Goal: Information Seeking & Learning: Learn about a topic

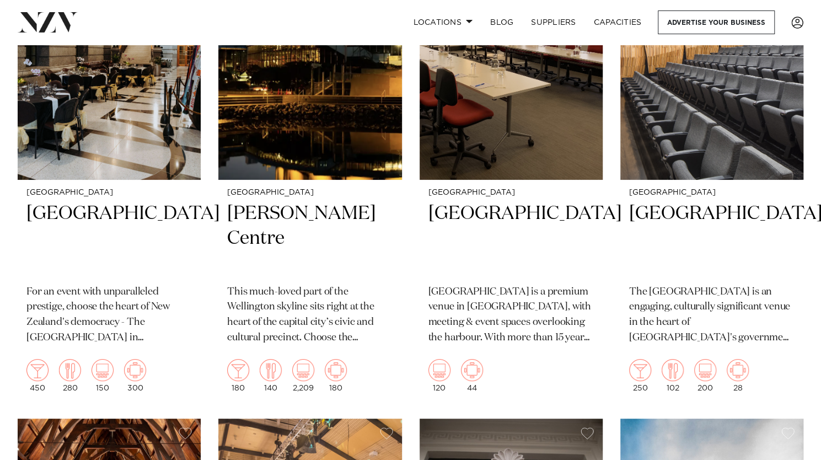
scroll to position [2477, 0]
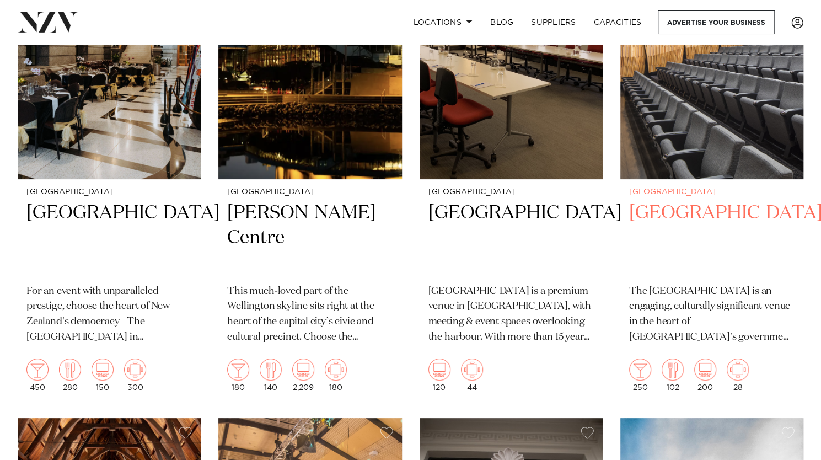
click at [679, 228] on h2 "[GEOGRAPHIC_DATA]" at bounding box center [711, 238] width 165 height 74
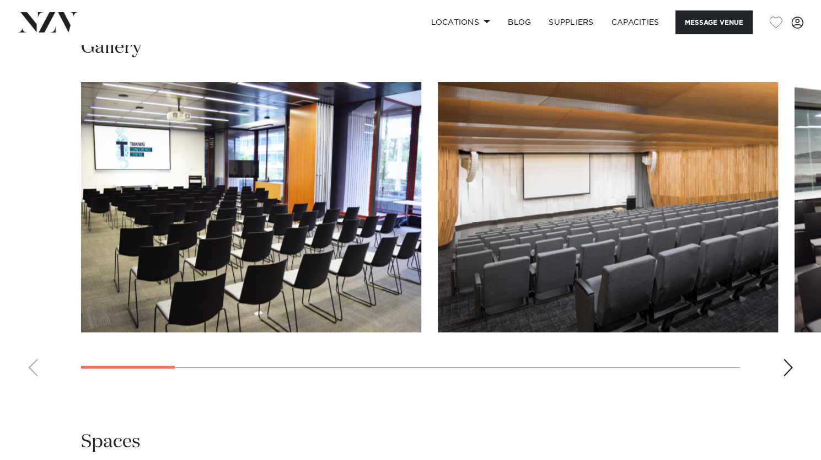
scroll to position [1020, 0]
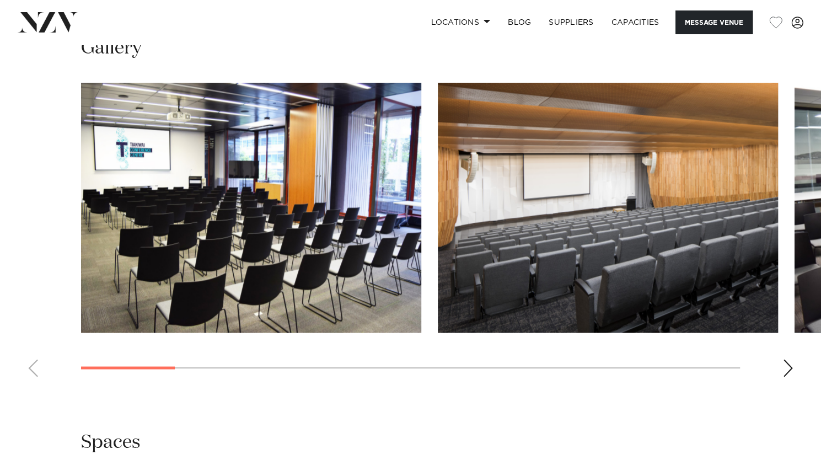
click at [791, 368] on div "Next slide" at bounding box center [787, 368] width 11 height 18
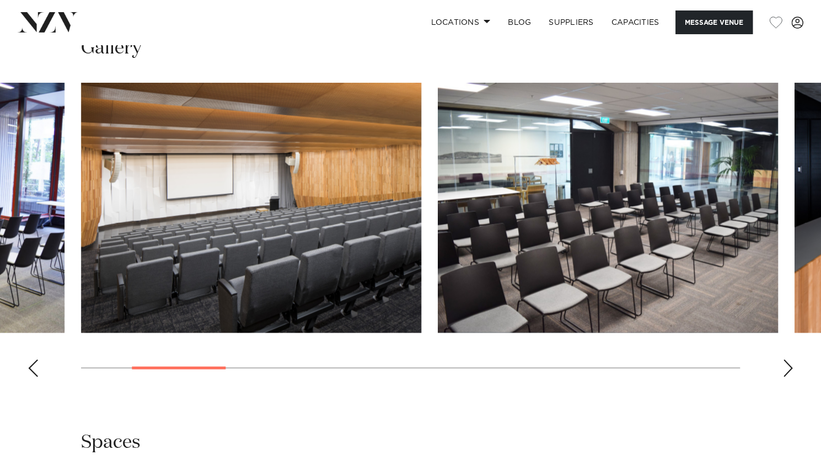
click at [791, 368] on div "Next slide" at bounding box center [787, 368] width 11 height 18
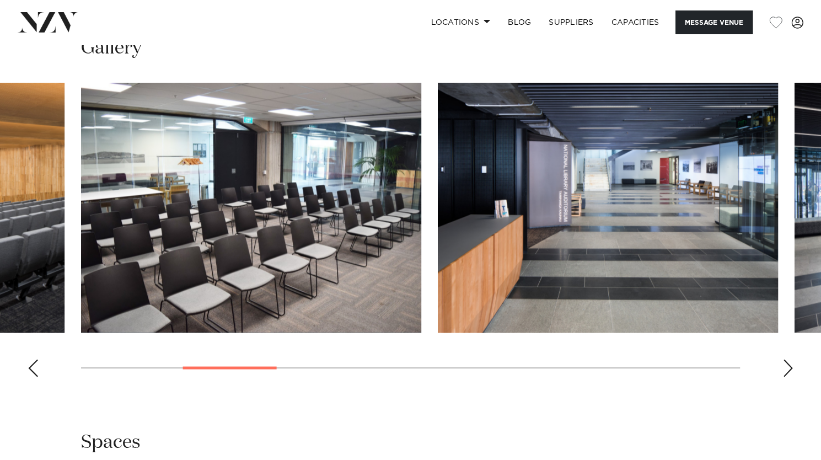
click at [791, 368] on div "Next slide" at bounding box center [787, 368] width 11 height 18
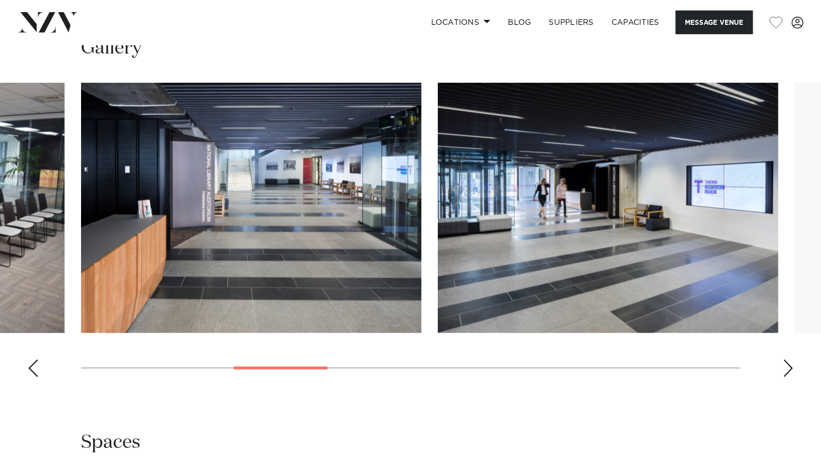
click at [791, 368] on div "Next slide" at bounding box center [787, 368] width 11 height 18
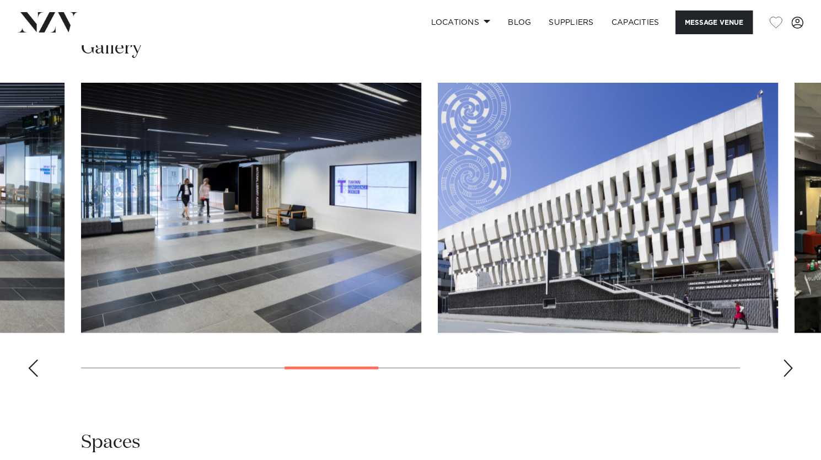
click at [791, 368] on div "Next slide" at bounding box center [787, 368] width 11 height 18
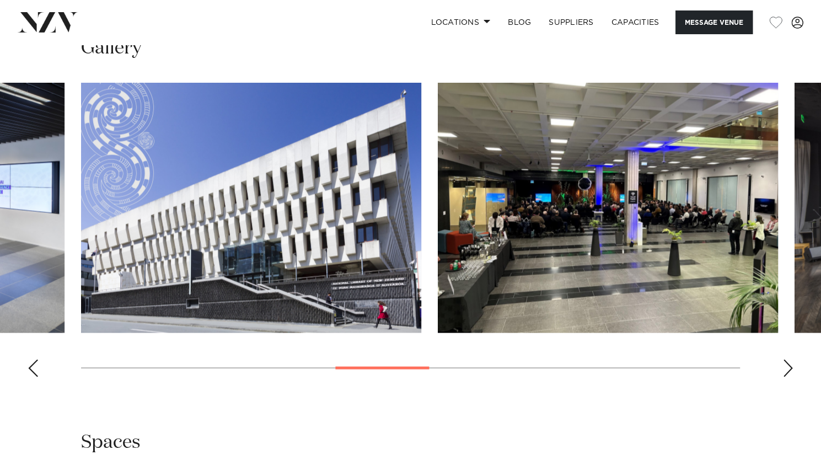
click at [791, 368] on div "Next slide" at bounding box center [787, 368] width 11 height 18
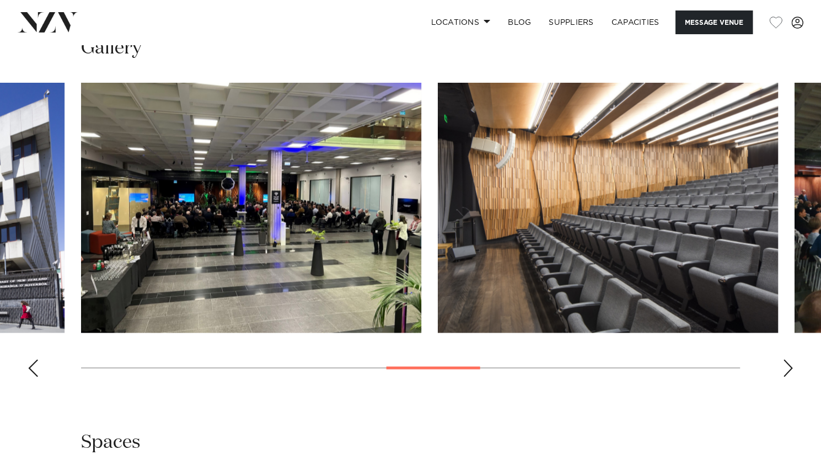
click at [791, 368] on div "Next slide" at bounding box center [787, 368] width 11 height 18
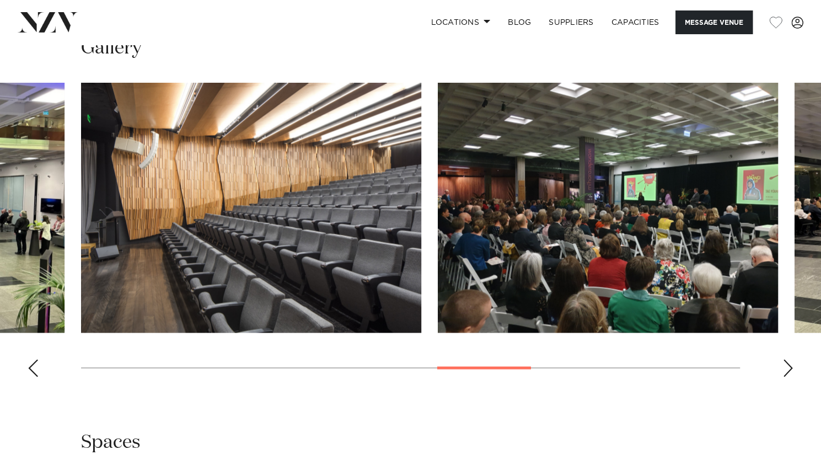
click at [791, 368] on div "Next slide" at bounding box center [787, 368] width 11 height 18
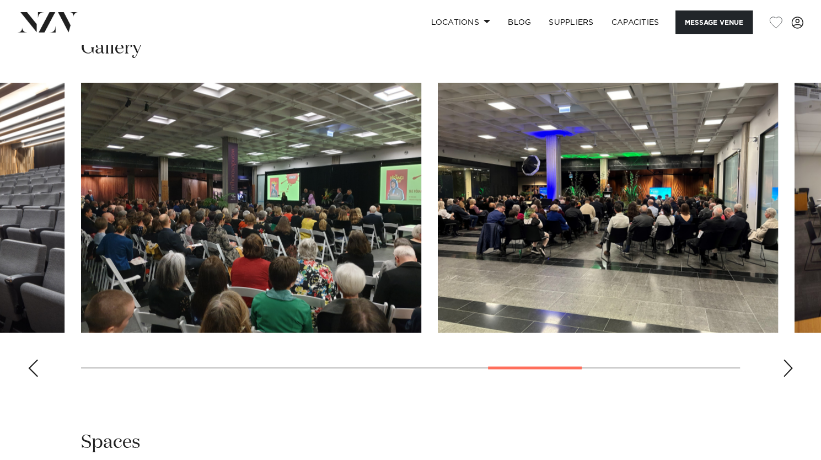
click at [791, 368] on div "Next slide" at bounding box center [787, 368] width 11 height 18
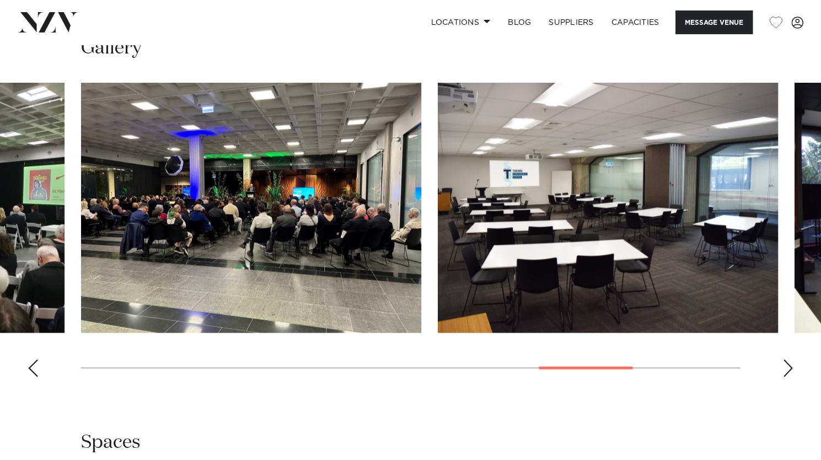
click at [791, 368] on div "Next slide" at bounding box center [787, 368] width 11 height 18
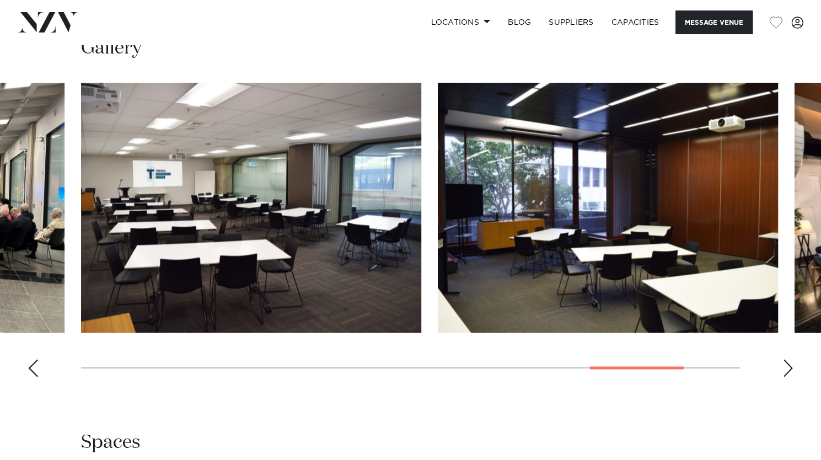
click at [791, 368] on div "Next slide" at bounding box center [787, 368] width 11 height 18
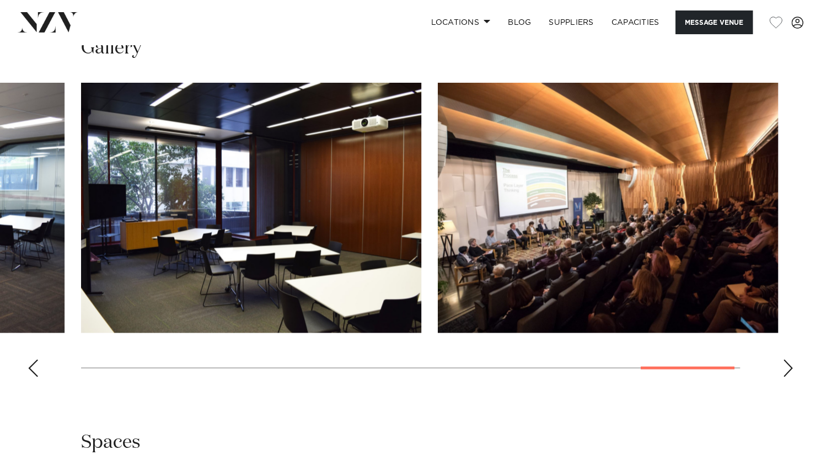
click at [791, 368] on div "Next slide" at bounding box center [787, 368] width 11 height 18
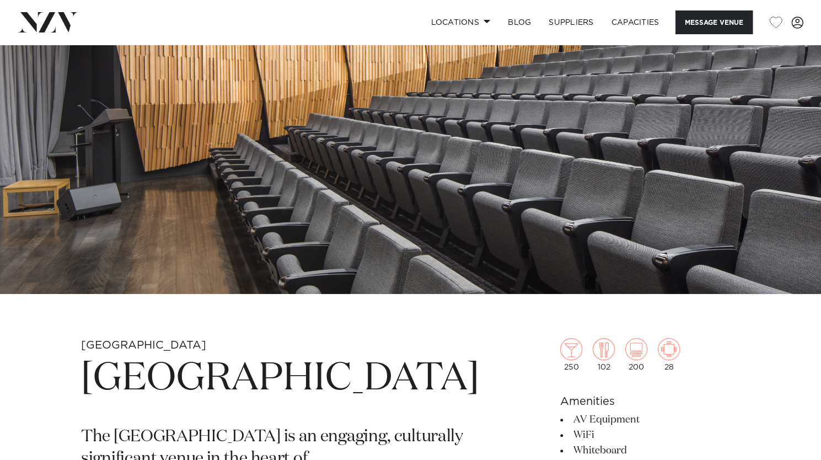
scroll to position [0, 0]
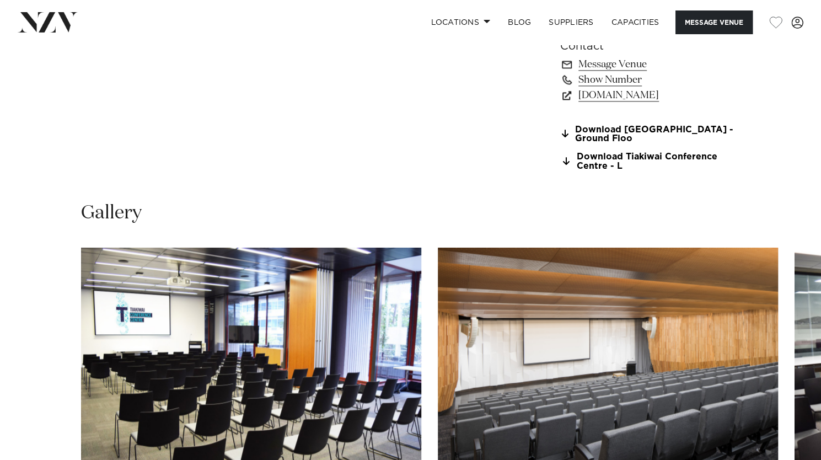
scroll to position [854, 0]
click at [601, 82] on link "Show Number" at bounding box center [650, 80] width 180 height 15
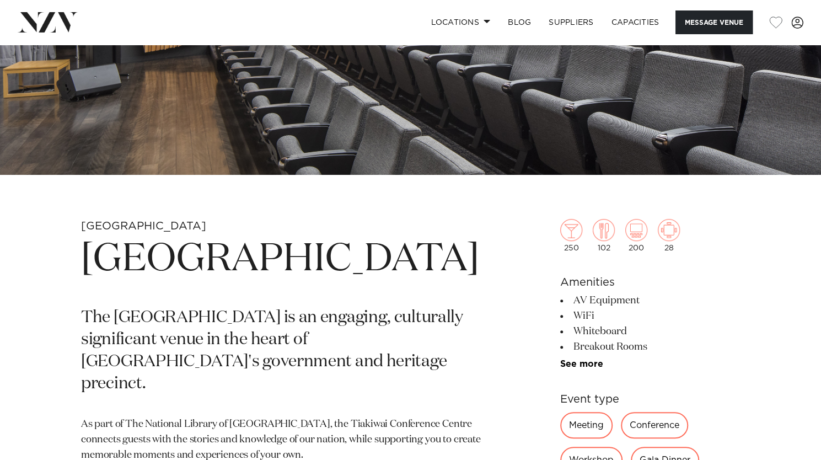
scroll to position [0, 0]
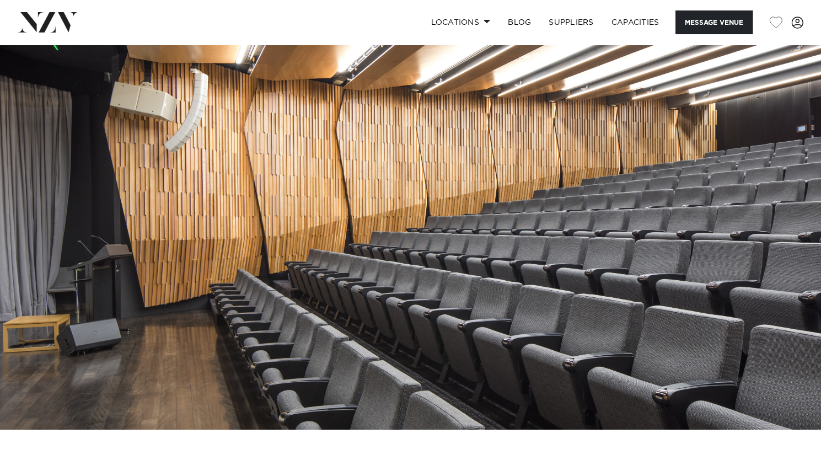
drag, startPoint x: 0, startPoint y: 15, endPoint x: 170, endPoint y: 293, distance: 326.0
click at [170, 293] on img at bounding box center [410, 237] width 821 height 385
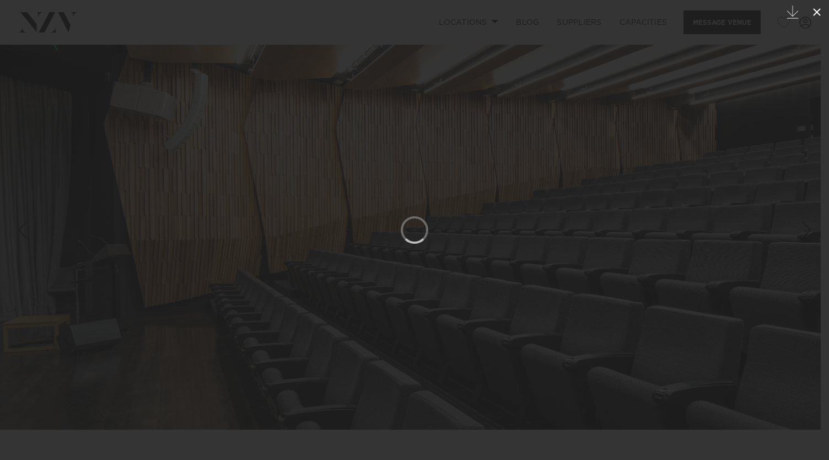
click at [820, 17] on icon at bounding box center [817, 12] width 13 height 13
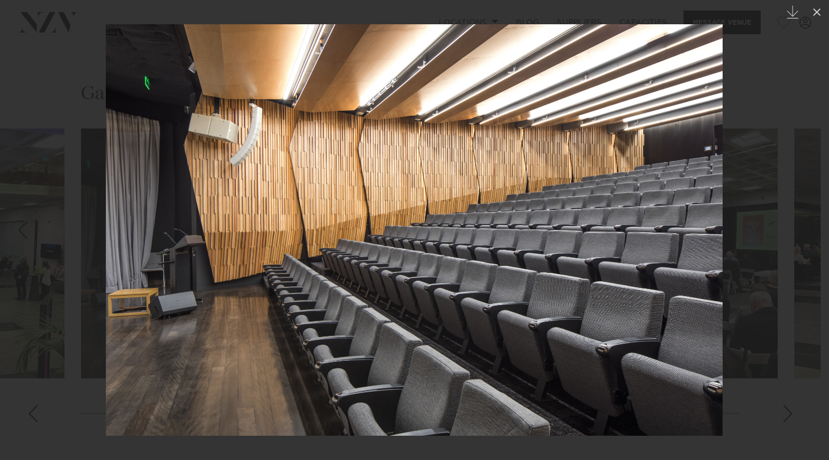
scroll to position [974, 0]
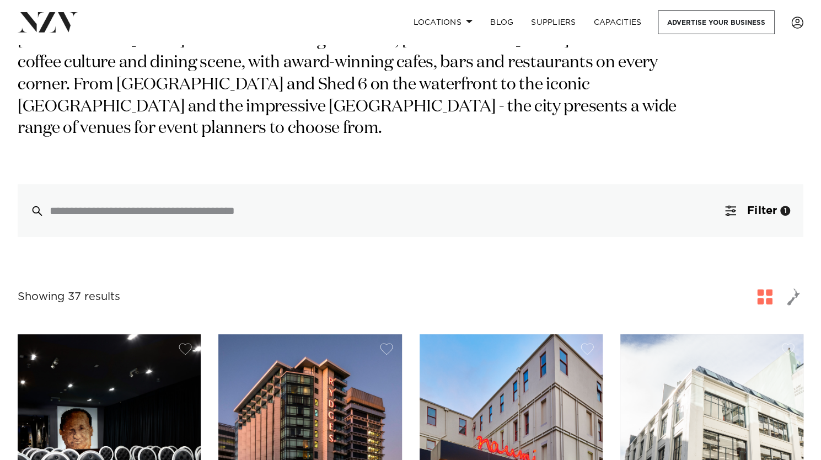
scroll to position [24, 0]
